Goal: Task Accomplishment & Management: Use online tool/utility

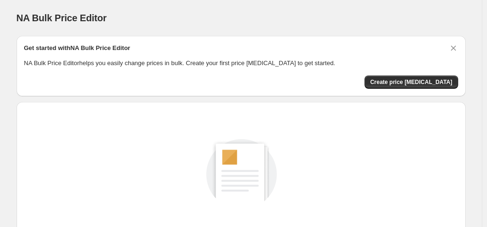
scroll to position [126, 0]
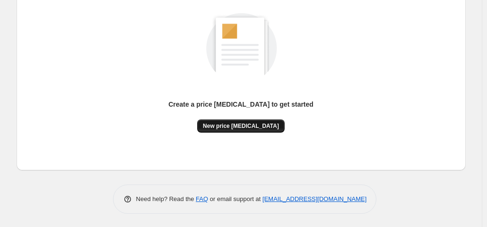
click at [229, 124] on span "New price [MEDICAL_DATA]" at bounding box center [241, 126] width 76 height 8
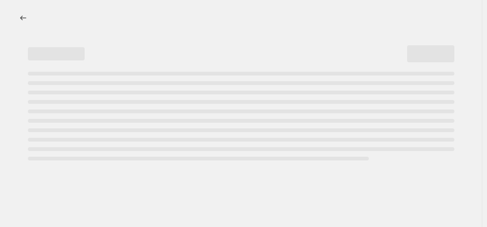
select select "percentage"
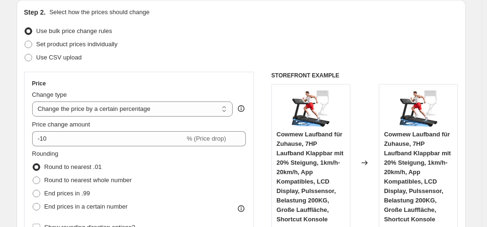
scroll to position [117, 0]
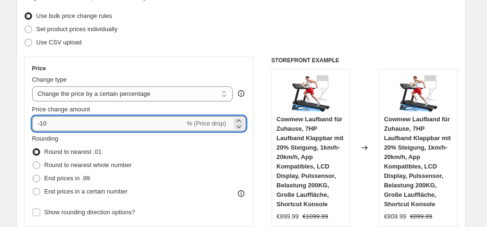
click at [120, 120] on input "-10" at bounding box center [108, 123] width 153 height 15
type input "-1"
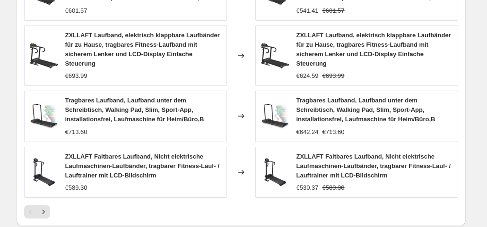
scroll to position [787, 0]
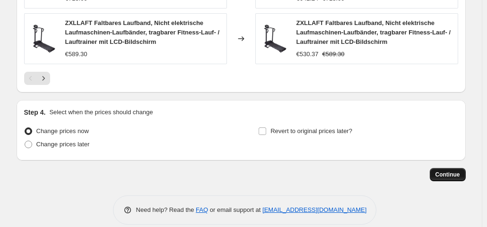
type input "-35"
click at [453, 171] on span "Continue" at bounding box center [448, 175] width 25 height 8
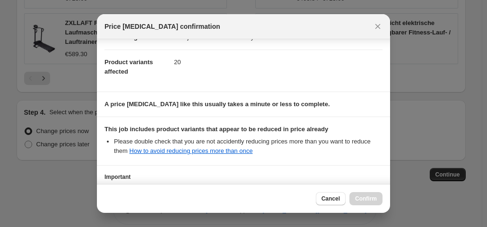
scroll to position [169, 0]
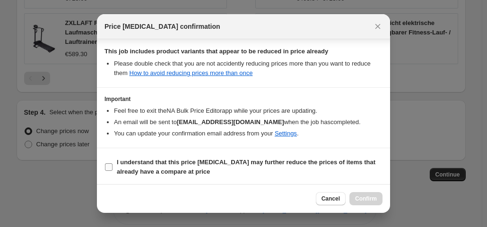
click at [111, 165] on input "I understand that this price [MEDICAL_DATA] may further reduce the prices of it…" at bounding box center [109, 168] width 8 height 8
checkbox input "true"
click at [360, 200] on span "Confirm" at bounding box center [366, 199] width 22 height 8
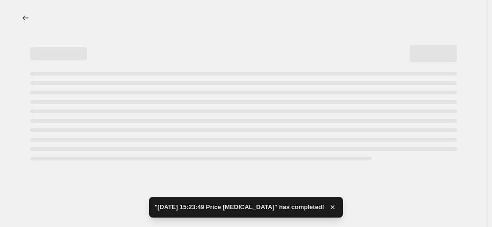
select select "percentage"
